Goal: Information Seeking & Learning: Compare options

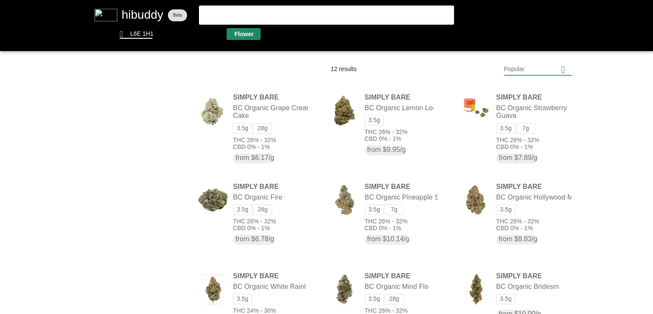
click at [240, 33] on flt-glass-pane at bounding box center [326, 157] width 653 height 314
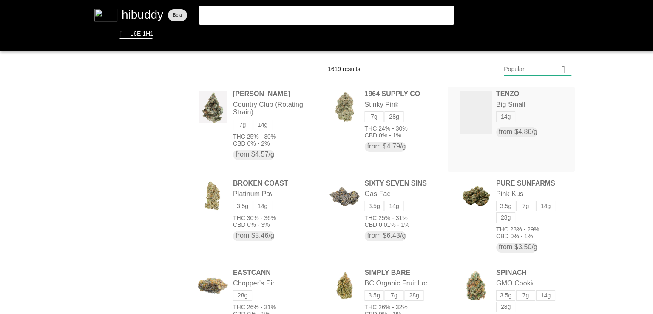
click at [476, 115] on flt-glass-pane at bounding box center [326, 157] width 653 height 314
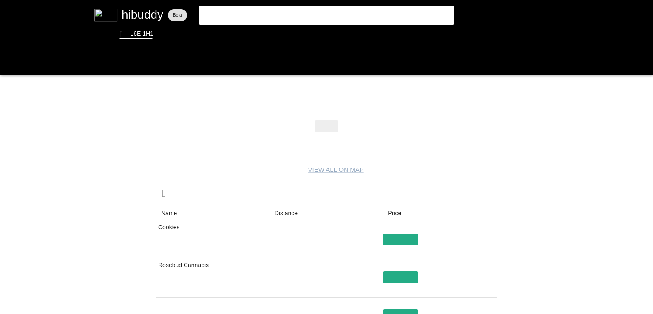
click at [286, 212] on flt-glass-pane at bounding box center [326, 157] width 653 height 314
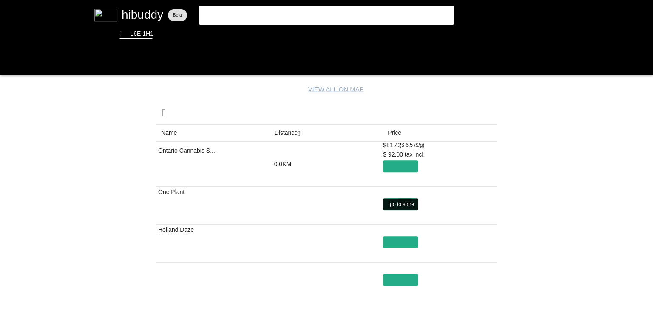
click at [405, 200] on flt-glass-pane at bounding box center [326, 157] width 653 height 314
click at [400, 239] on flt-glass-pane at bounding box center [326, 157] width 653 height 314
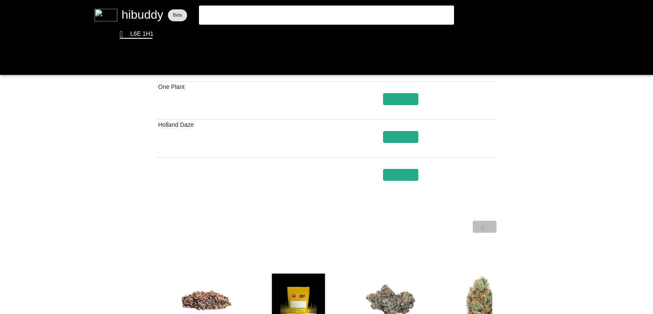
click at [493, 227] on flt-glass-pane at bounding box center [326, 157] width 653 height 314
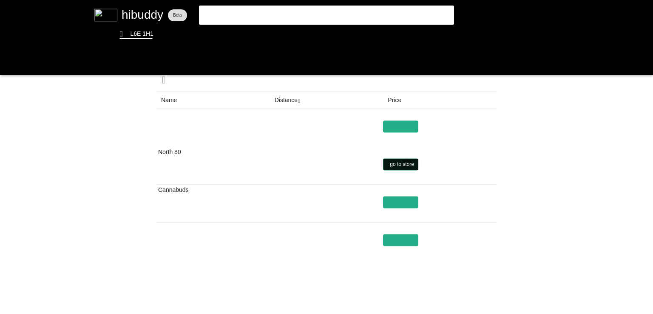
click at [406, 164] on flt-glass-pane at bounding box center [326, 157] width 653 height 314
click at [287, 102] on flt-glass-pane at bounding box center [326, 157] width 653 height 314
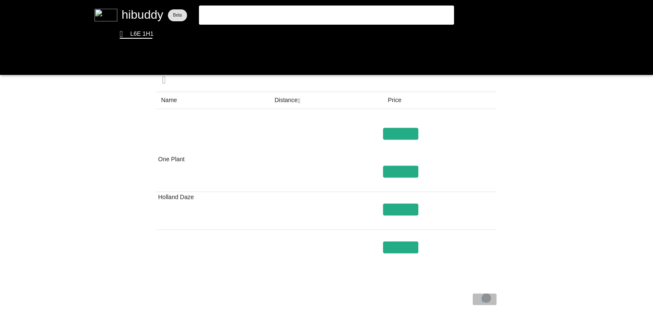
click at [486, 298] on flt-glass-pane at bounding box center [326, 157] width 653 height 314
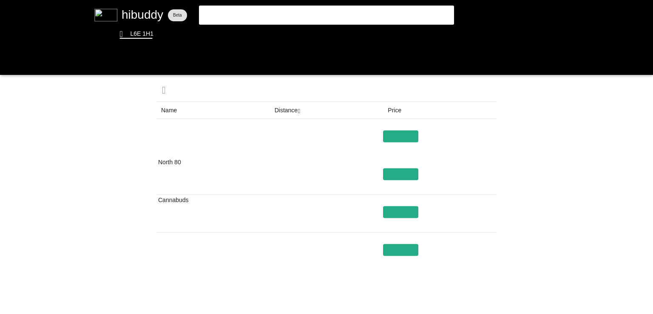
drag, startPoint x: 400, startPoint y: 152, endPoint x: 400, endPoint y: 164, distance: 12.8
click at [400, 164] on flt-glass-pane at bounding box center [326, 157] width 653 height 314
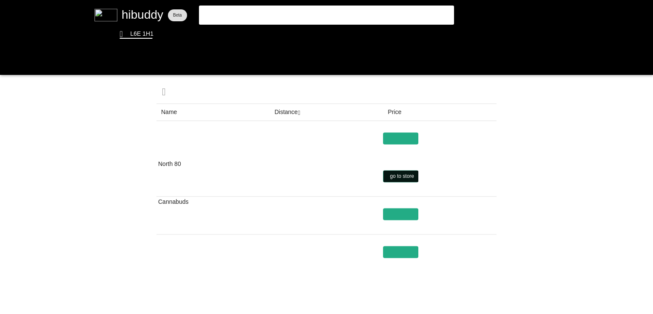
click at [399, 173] on flt-glass-pane at bounding box center [326, 157] width 653 height 314
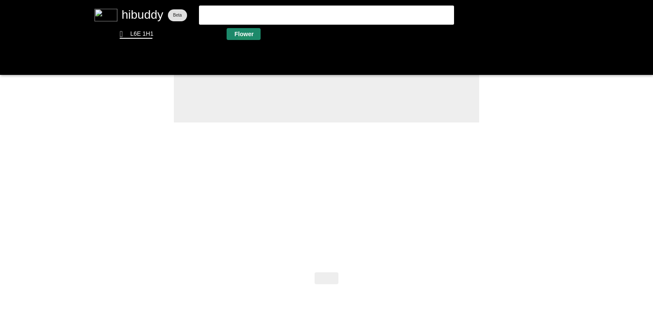
click at [243, 40] on flt-glass-pane at bounding box center [326, 157] width 653 height 314
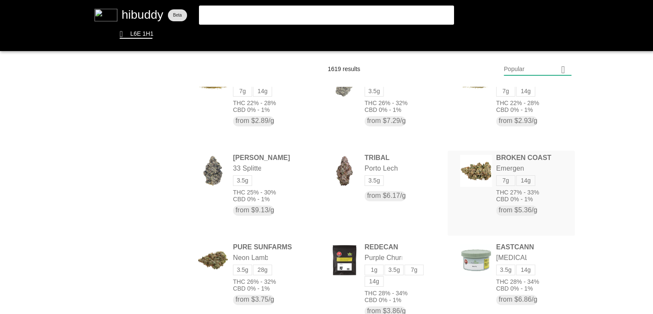
click at [467, 162] on flt-glass-pane at bounding box center [326, 157] width 653 height 314
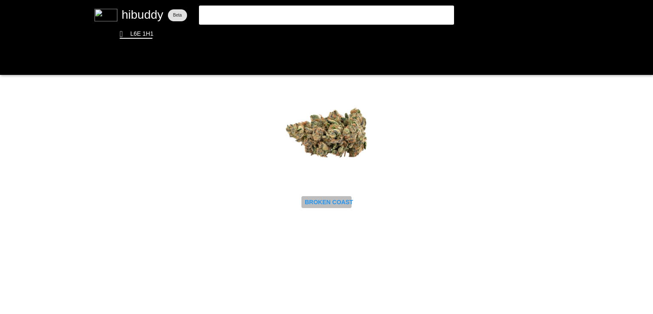
click at [343, 198] on flt-glass-pane at bounding box center [326, 157] width 653 height 314
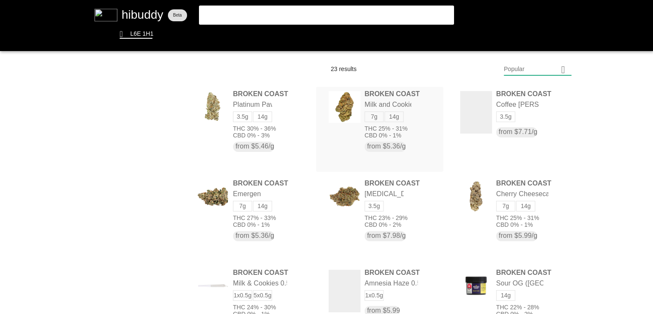
click at [386, 101] on flt-glass-pane at bounding box center [326, 157] width 653 height 314
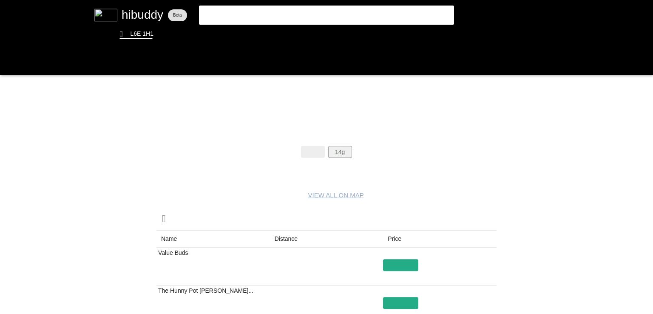
click at [338, 152] on flt-glass-pane at bounding box center [326, 157] width 653 height 314
click at [286, 243] on flt-glass-pane at bounding box center [326, 157] width 653 height 314
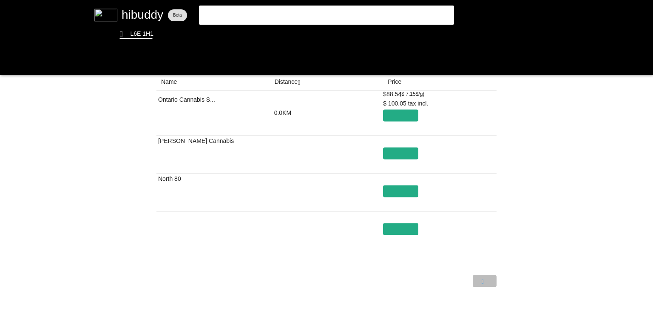
click at [482, 285] on flt-glass-pane at bounding box center [326, 157] width 653 height 314
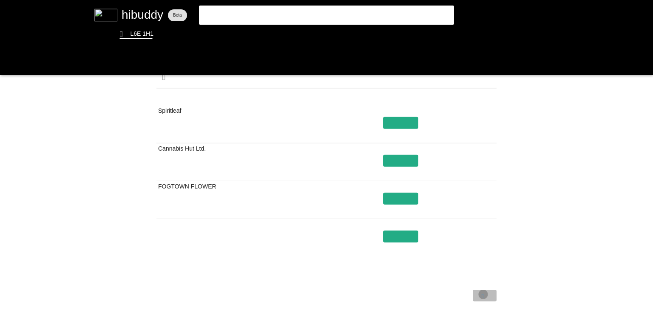
click at [483, 294] on flt-glass-pane at bounding box center [326, 157] width 653 height 314
click at [455, 298] on flt-glass-pane at bounding box center [326, 157] width 653 height 314
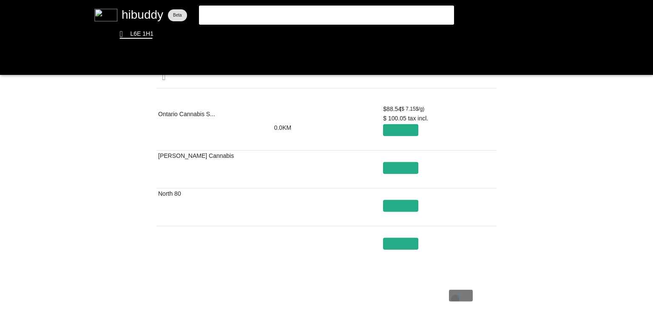
click at [455, 298] on flt-glass-pane at bounding box center [326, 157] width 653 height 314
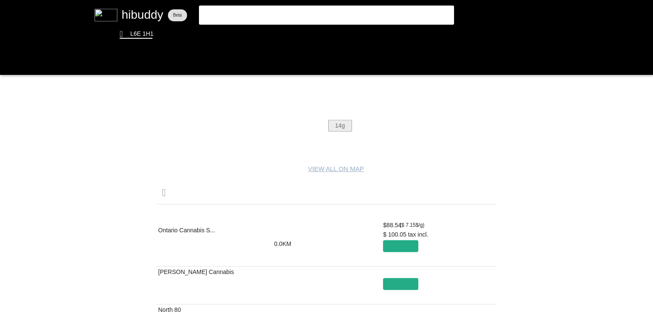
click at [335, 127] on flt-glass-pane at bounding box center [326, 157] width 653 height 314
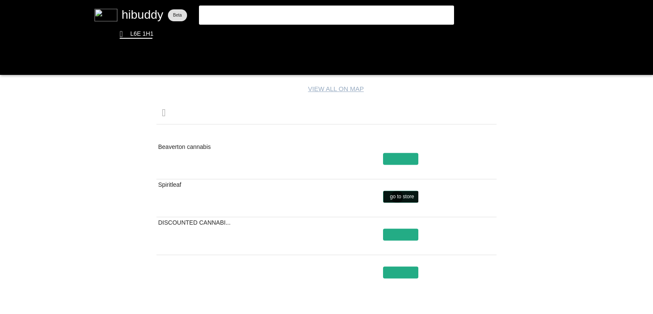
click at [397, 196] on flt-glass-pane at bounding box center [326, 157] width 653 height 314
click at [287, 132] on flt-glass-pane at bounding box center [326, 157] width 653 height 314
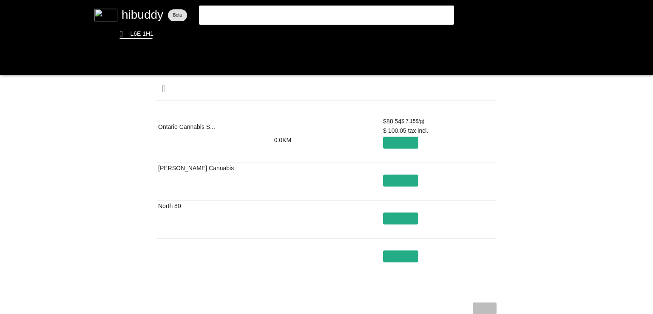
click at [483, 305] on flt-glass-pane at bounding box center [326, 157] width 653 height 314
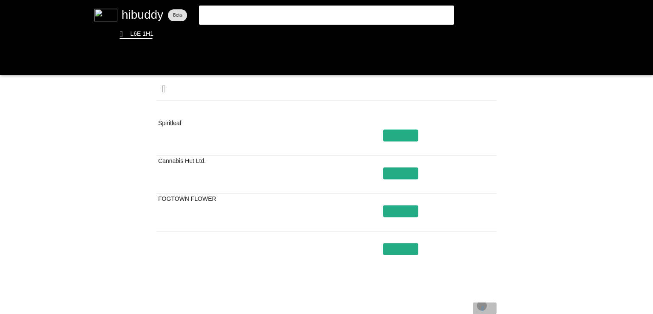
click at [481, 305] on flt-glass-pane at bounding box center [326, 157] width 653 height 314
click at [460, 308] on flt-glass-pane at bounding box center [326, 157] width 653 height 314
